Goal: Task Accomplishment & Management: Use online tool/utility

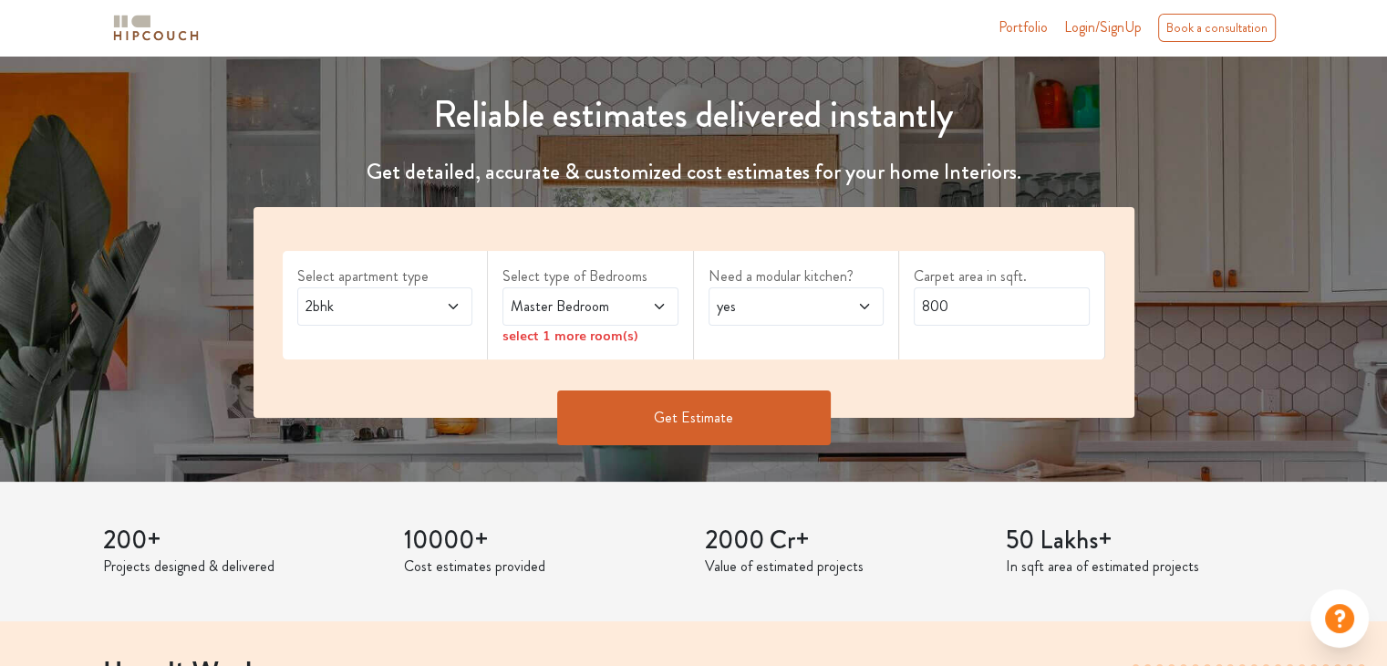
scroll to position [182, 0]
click at [380, 315] on span "2bhk" at bounding box center [361, 306] width 119 height 22
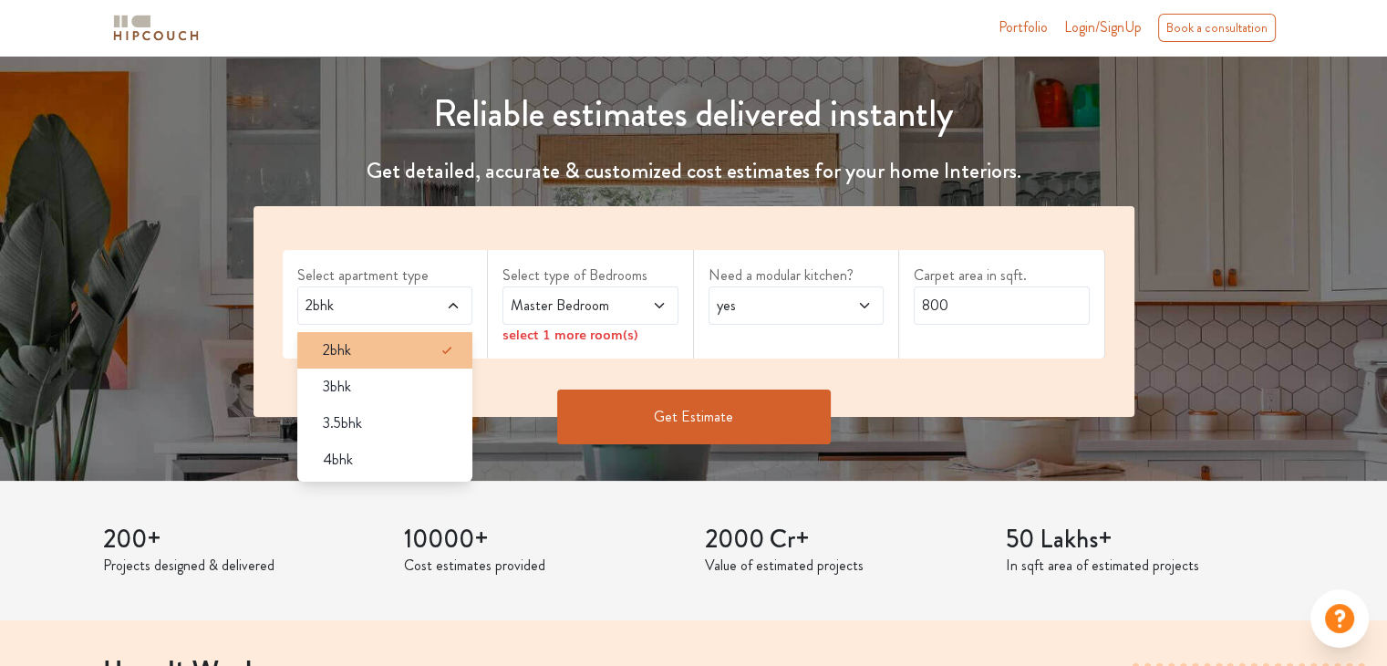
click at [375, 344] on div "2bhk" at bounding box center [390, 350] width 165 height 22
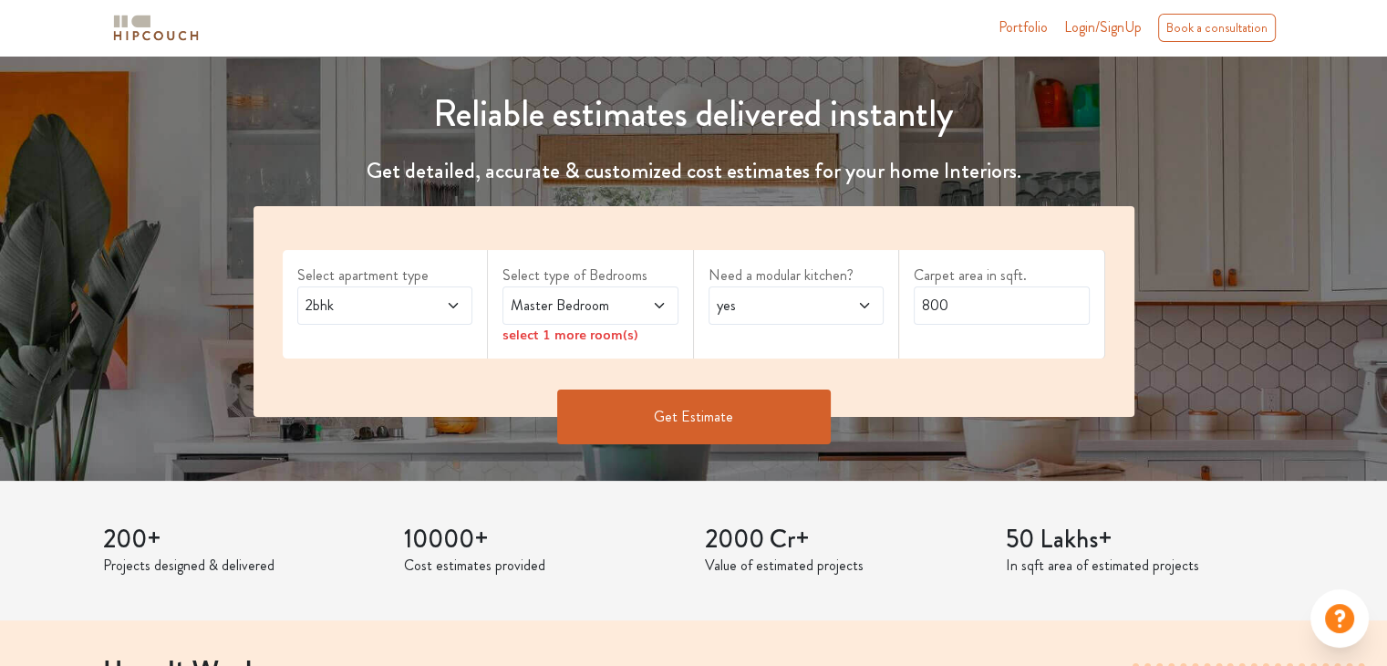
click at [655, 313] on span at bounding box center [646, 306] width 40 height 22
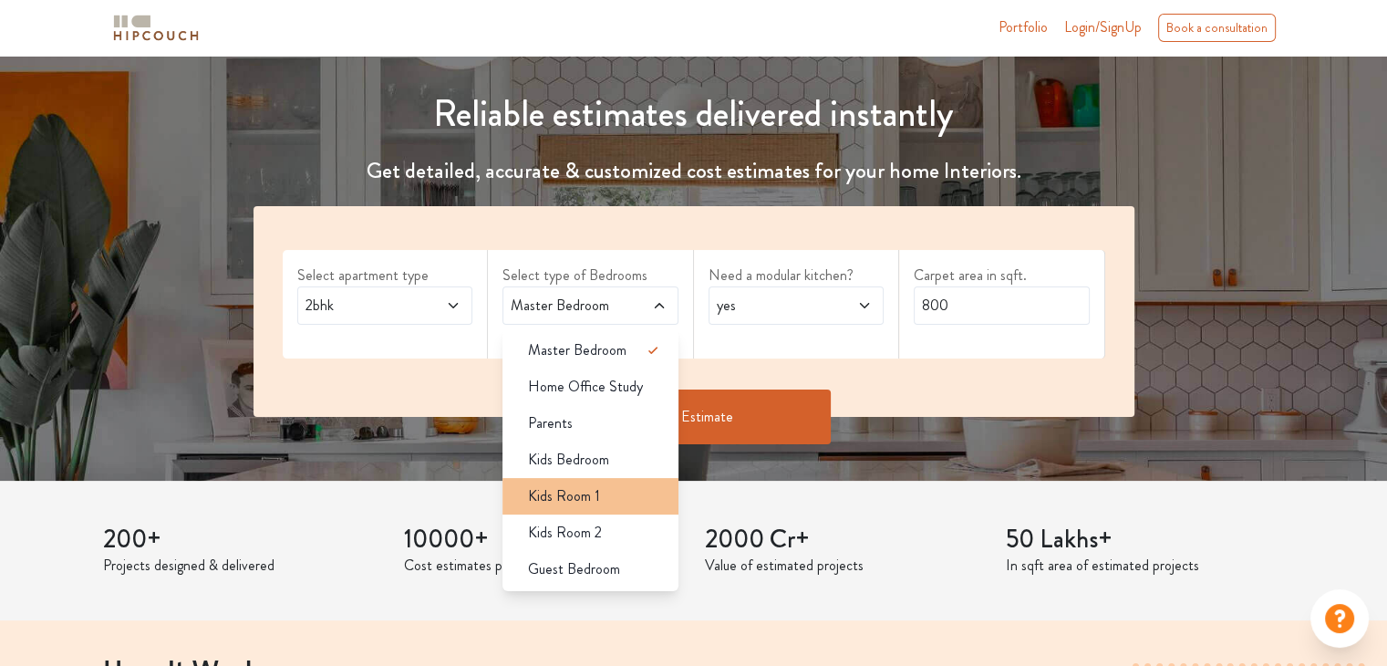
click at [606, 496] on div "Kids Room 1" at bounding box center [595, 496] width 165 height 22
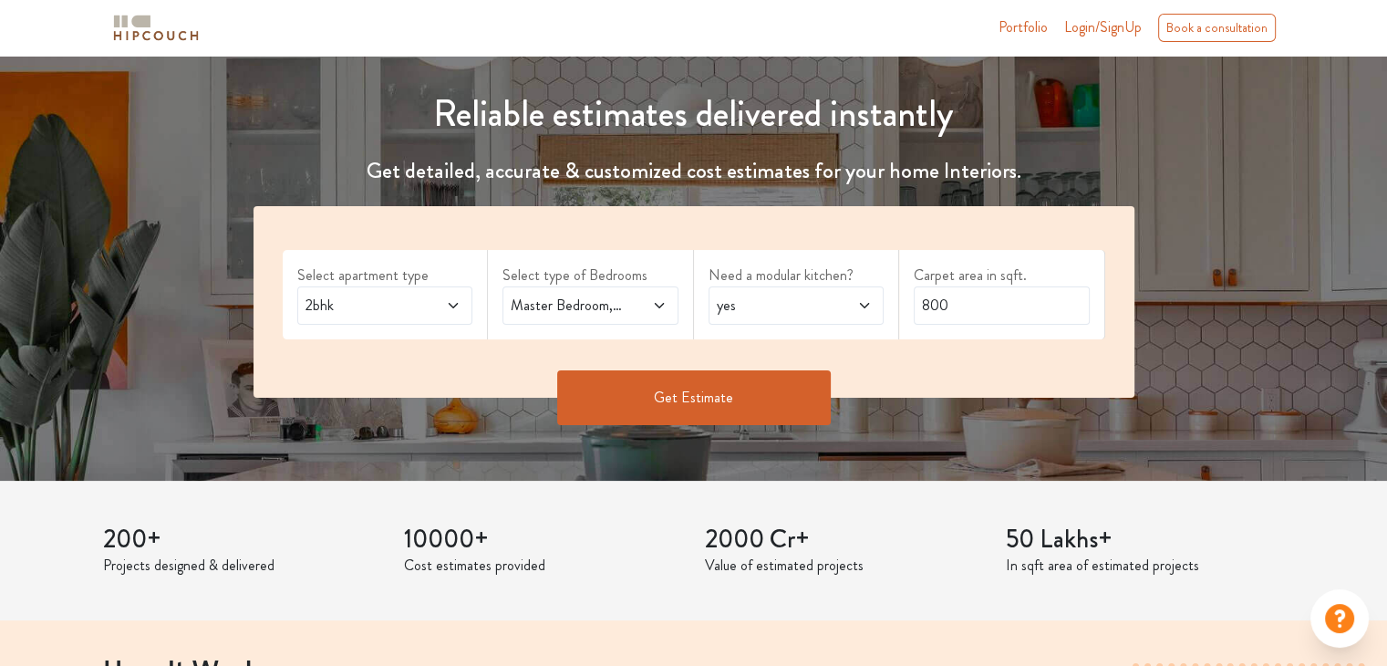
click at [640, 295] on span at bounding box center [646, 306] width 40 height 22
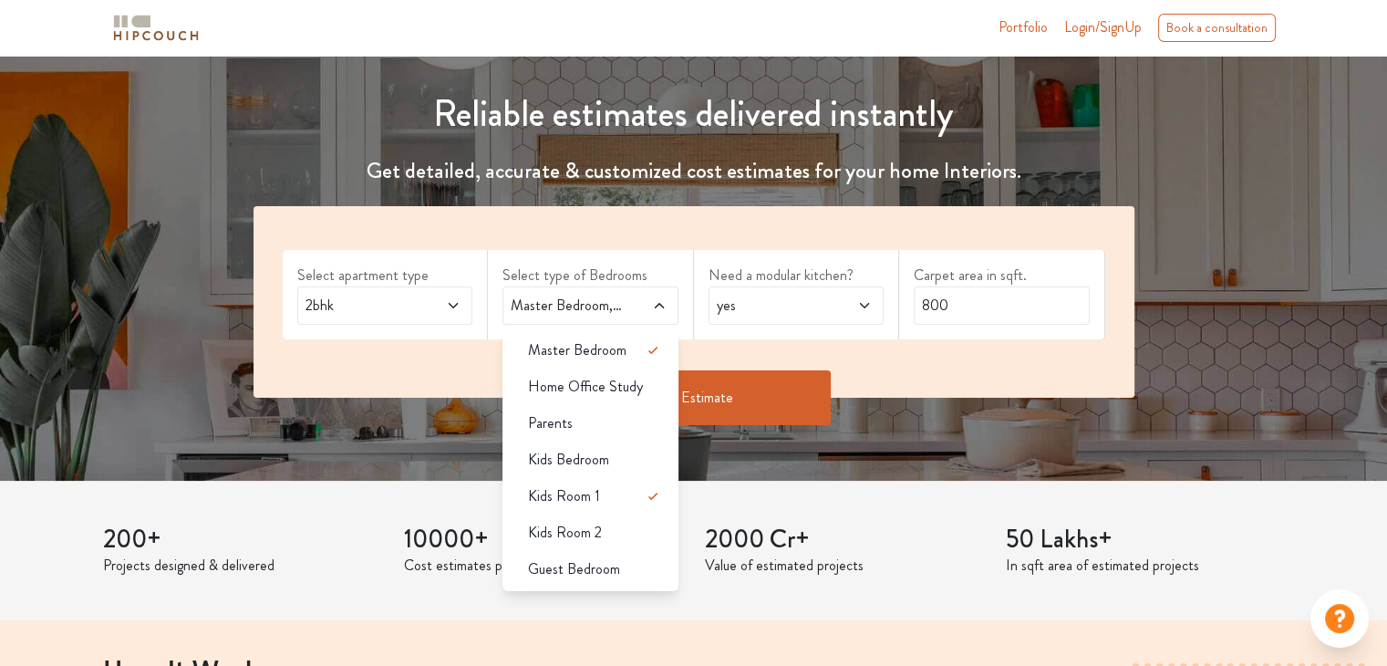
click at [833, 306] on span at bounding box center [852, 306] width 40 height 22
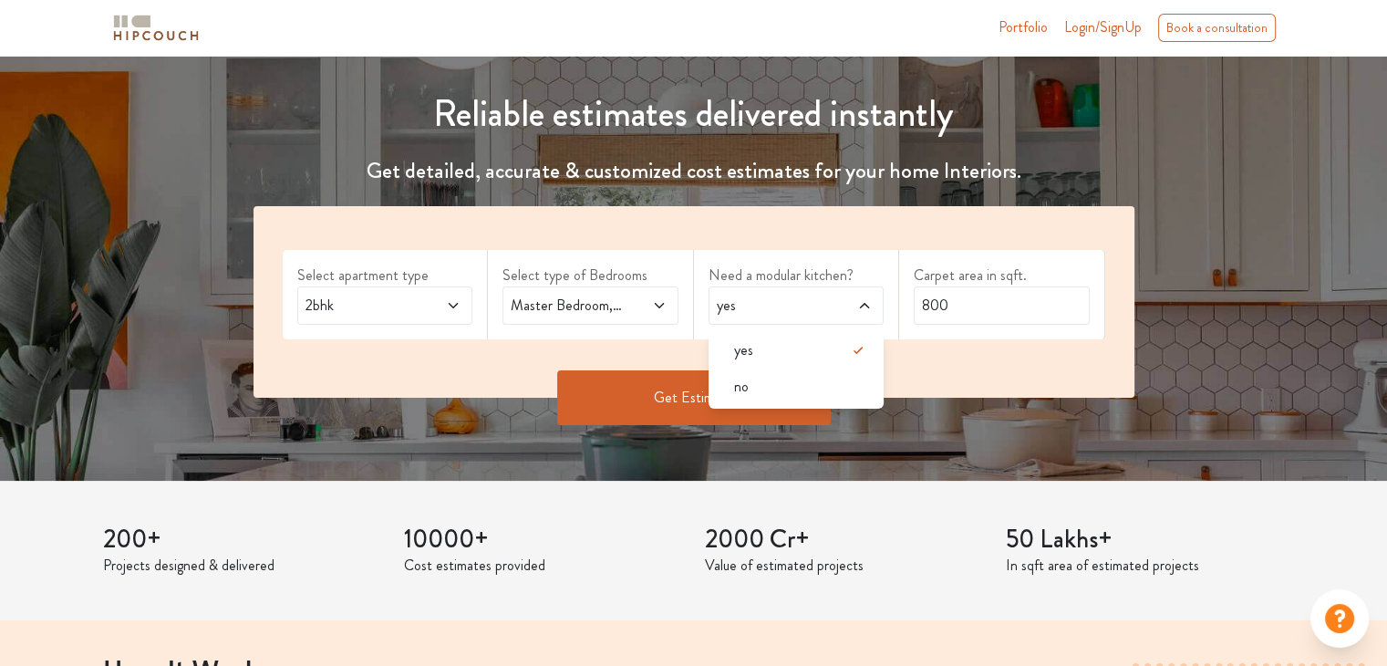
click at [833, 306] on span at bounding box center [852, 306] width 40 height 22
click at [992, 301] on input "800" at bounding box center [1002, 305] width 176 height 38
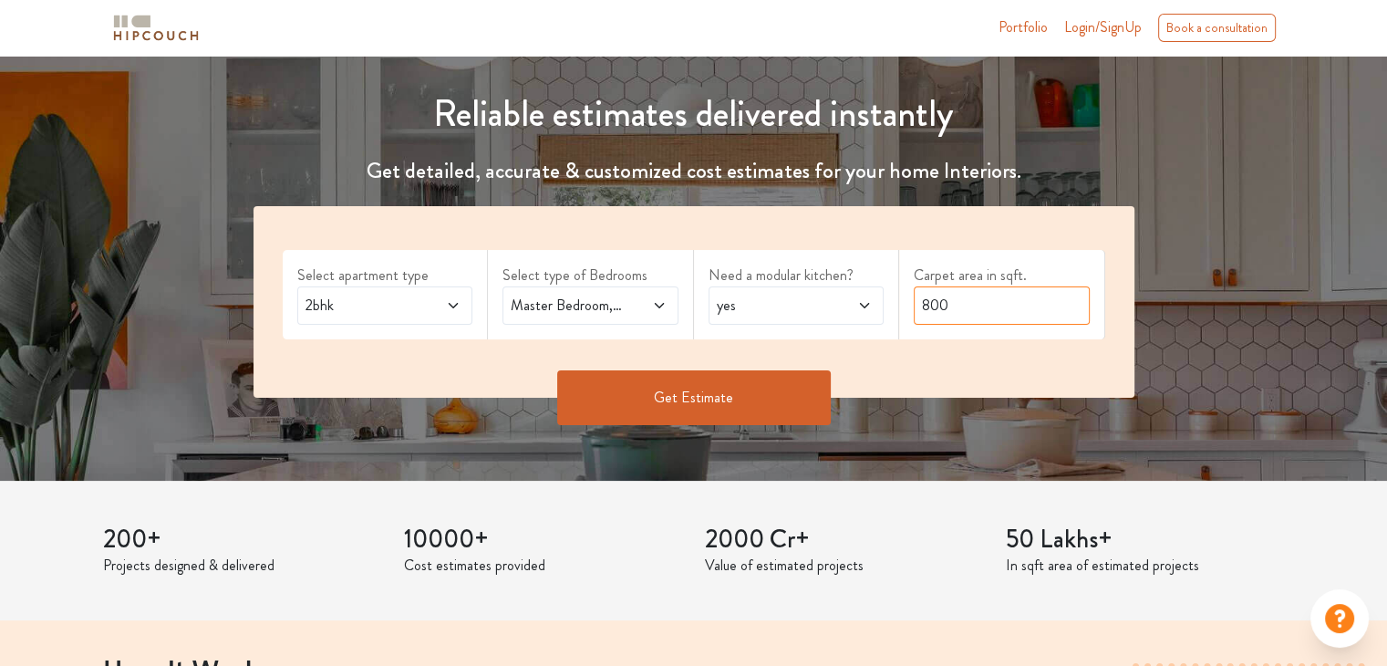
click at [992, 301] on input "800" at bounding box center [1002, 305] width 176 height 38
type input "750"
click at [764, 395] on button "Get Estimate" at bounding box center [694, 397] width 274 height 55
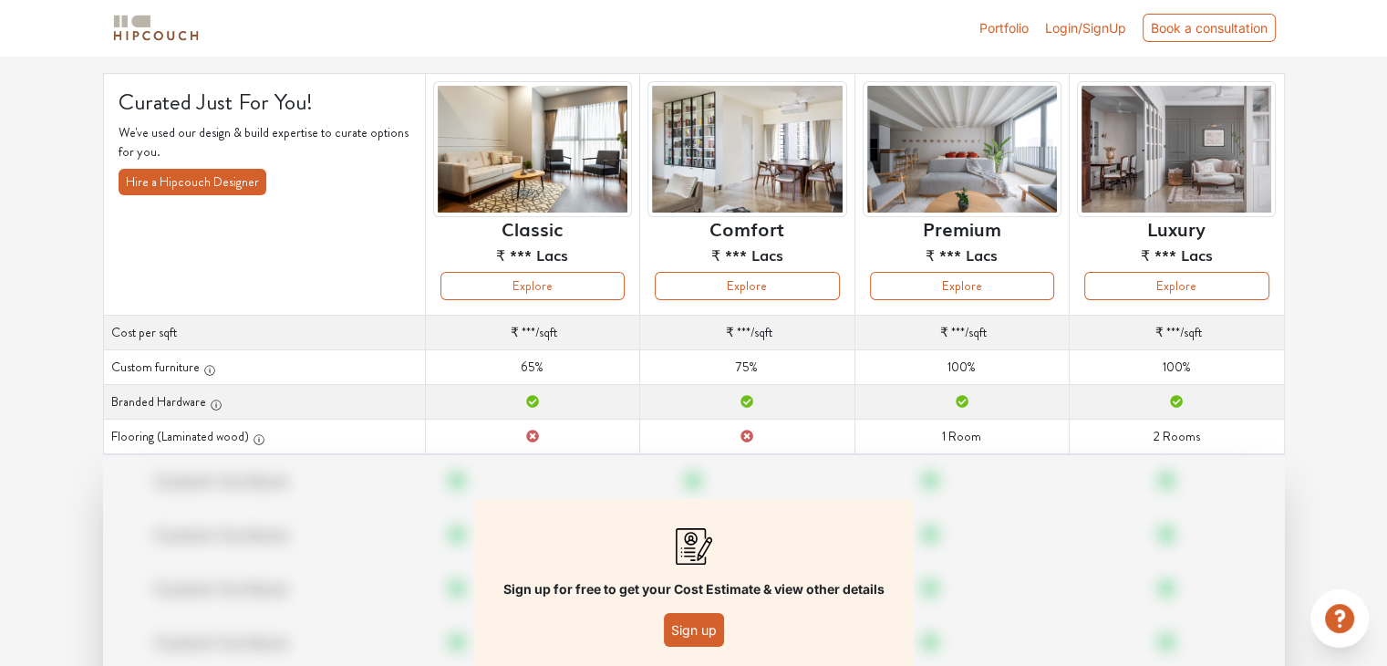
scroll to position [231, 0]
